Goal: Complete application form: Complete application form

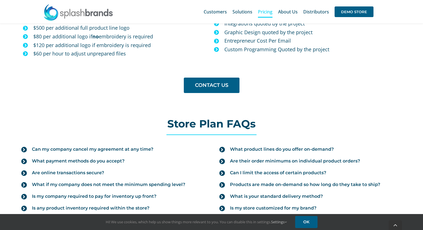
scroll to position [600, 0]
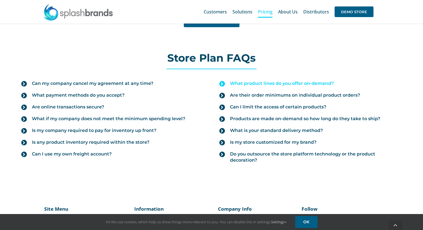
click at [221, 81] on icon at bounding box center [222, 84] width 6 height 6
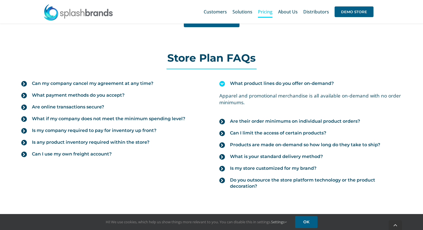
click at [221, 81] on icon at bounding box center [222, 84] width 6 height 6
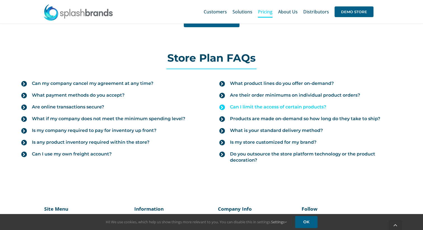
click at [222, 105] on icon at bounding box center [222, 107] width 6 height 6
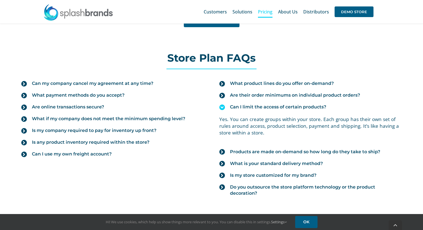
click at [222, 104] on icon at bounding box center [222, 107] width 6 height 6
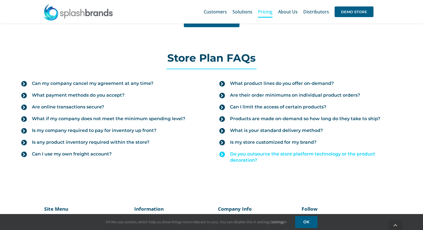
click at [222, 151] on icon at bounding box center [222, 154] width 6 height 6
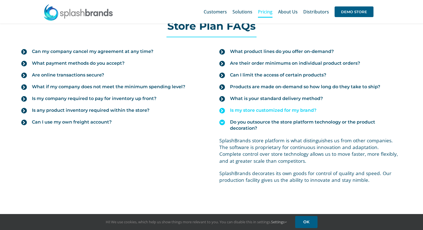
scroll to position [628, 0]
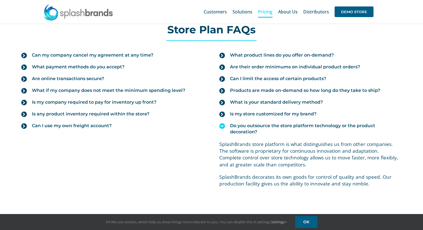
click at [221, 123] on icon at bounding box center [222, 126] width 6 height 6
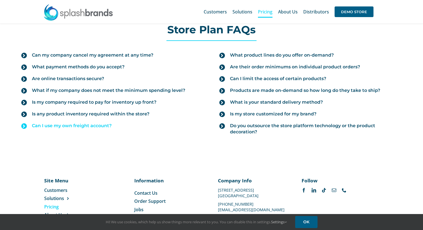
click at [23, 124] on link "Can I use my own freight account?" at bounding box center [112, 126] width 182 height 12
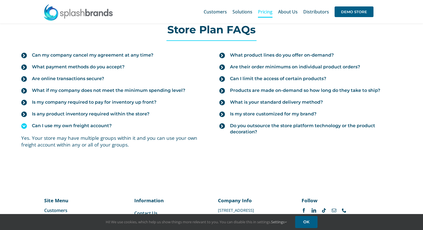
click at [24, 123] on icon at bounding box center [24, 126] width 6 height 6
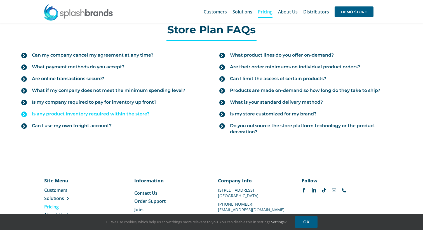
click at [25, 111] on icon at bounding box center [24, 114] width 6 height 6
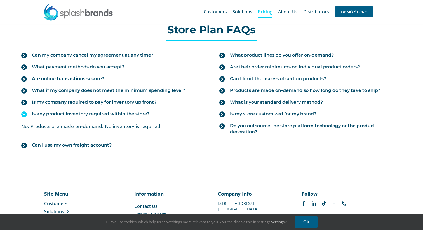
click at [25, 111] on icon at bounding box center [24, 114] width 6 height 6
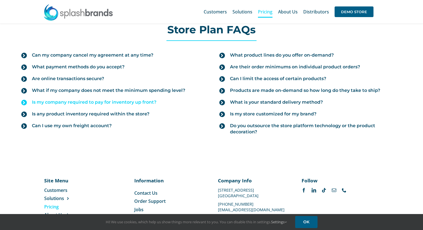
click at [25, 100] on icon at bounding box center [24, 103] width 6 height 6
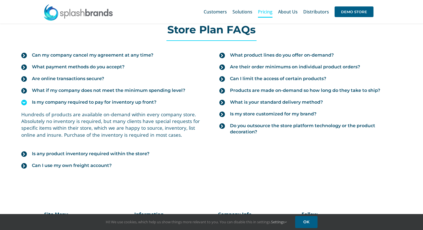
click at [25, 100] on icon at bounding box center [24, 103] width 6 height 6
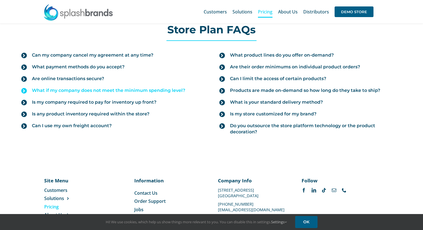
click at [26, 88] on icon at bounding box center [24, 91] width 6 height 6
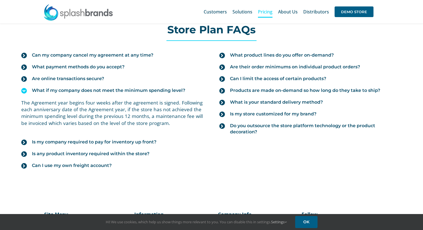
click at [26, 88] on icon at bounding box center [24, 91] width 6 height 6
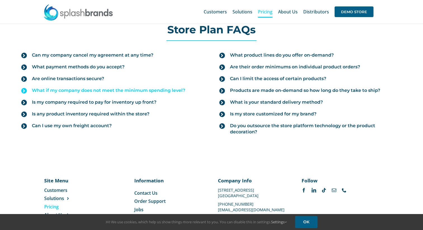
click at [26, 88] on icon at bounding box center [24, 91] width 6 height 6
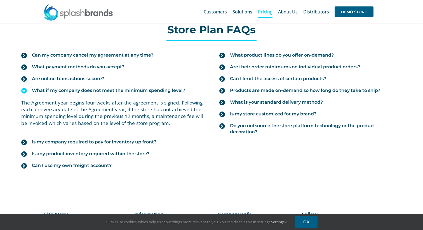
click at [26, 88] on icon at bounding box center [24, 91] width 6 height 6
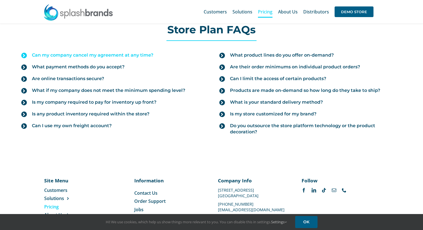
click at [25, 54] on link "Can my company cancel my agreement at any time?" at bounding box center [112, 55] width 182 height 12
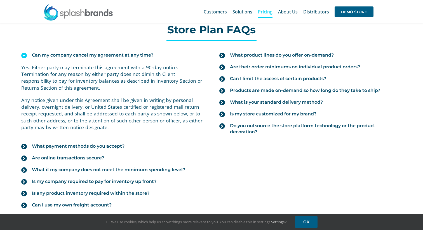
click at [24, 54] on link "Can my company cancel my agreement at any time?" at bounding box center [112, 55] width 182 height 12
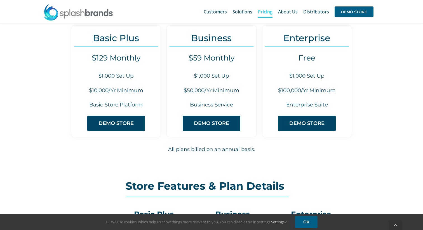
scroll to position [65, 0]
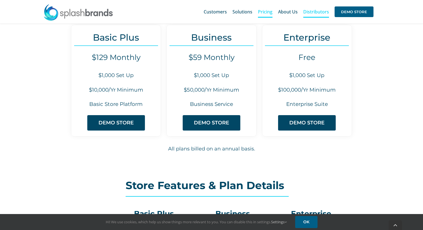
click at [316, 13] on span "Distributors" at bounding box center [316, 12] width 26 height 4
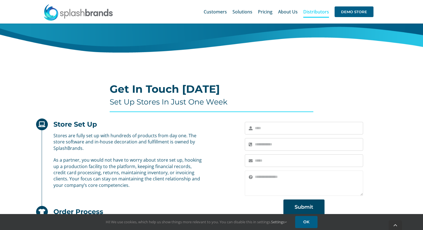
scroll to position [159, 0]
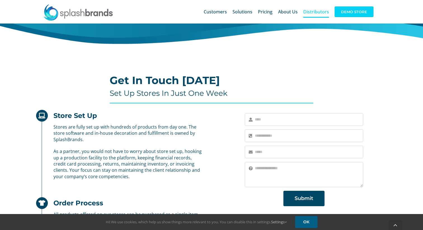
click at [353, 12] on span "DEMO STORE" at bounding box center [353, 11] width 39 height 11
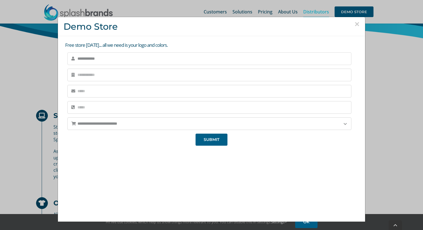
type input "**********"
select select "*********"
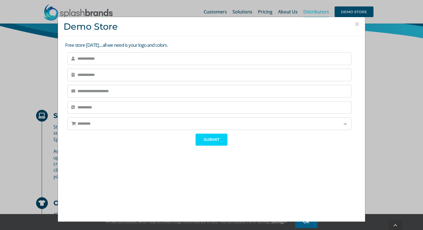
click at [210, 141] on span "SUBMIT" at bounding box center [212, 139] width 16 height 5
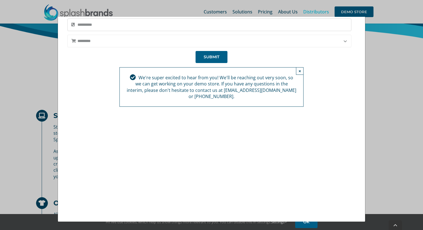
scroll to position [82, 0]
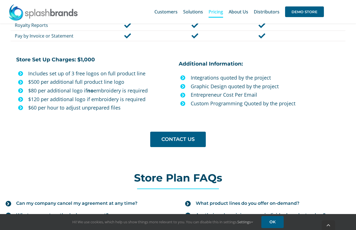
scroll to position [494, 0]
